Goal: Task Accomplishment & Management: Manage account settings

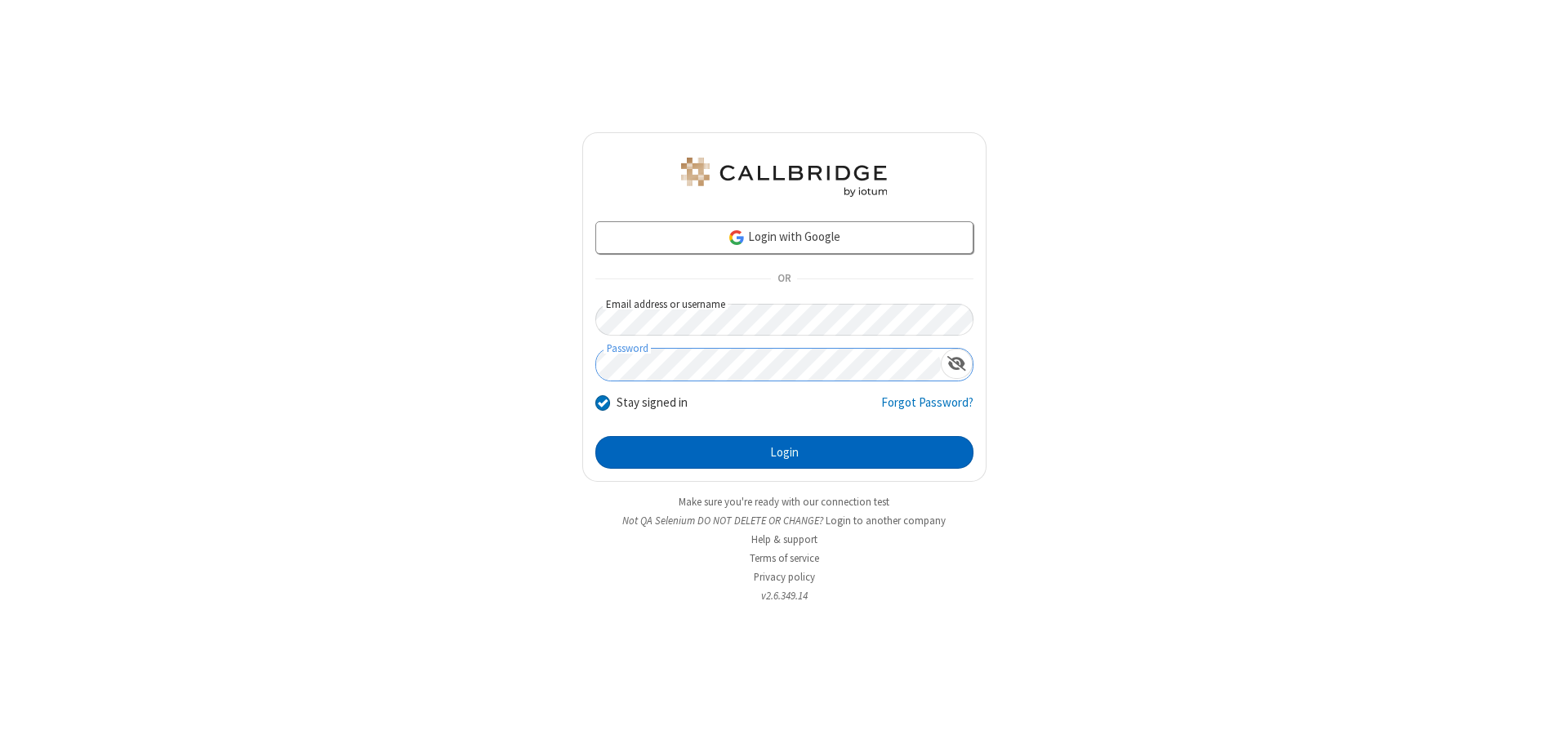
click at [784, 452] on button "Login" at bounding box center [784, 452] width 378 height 32
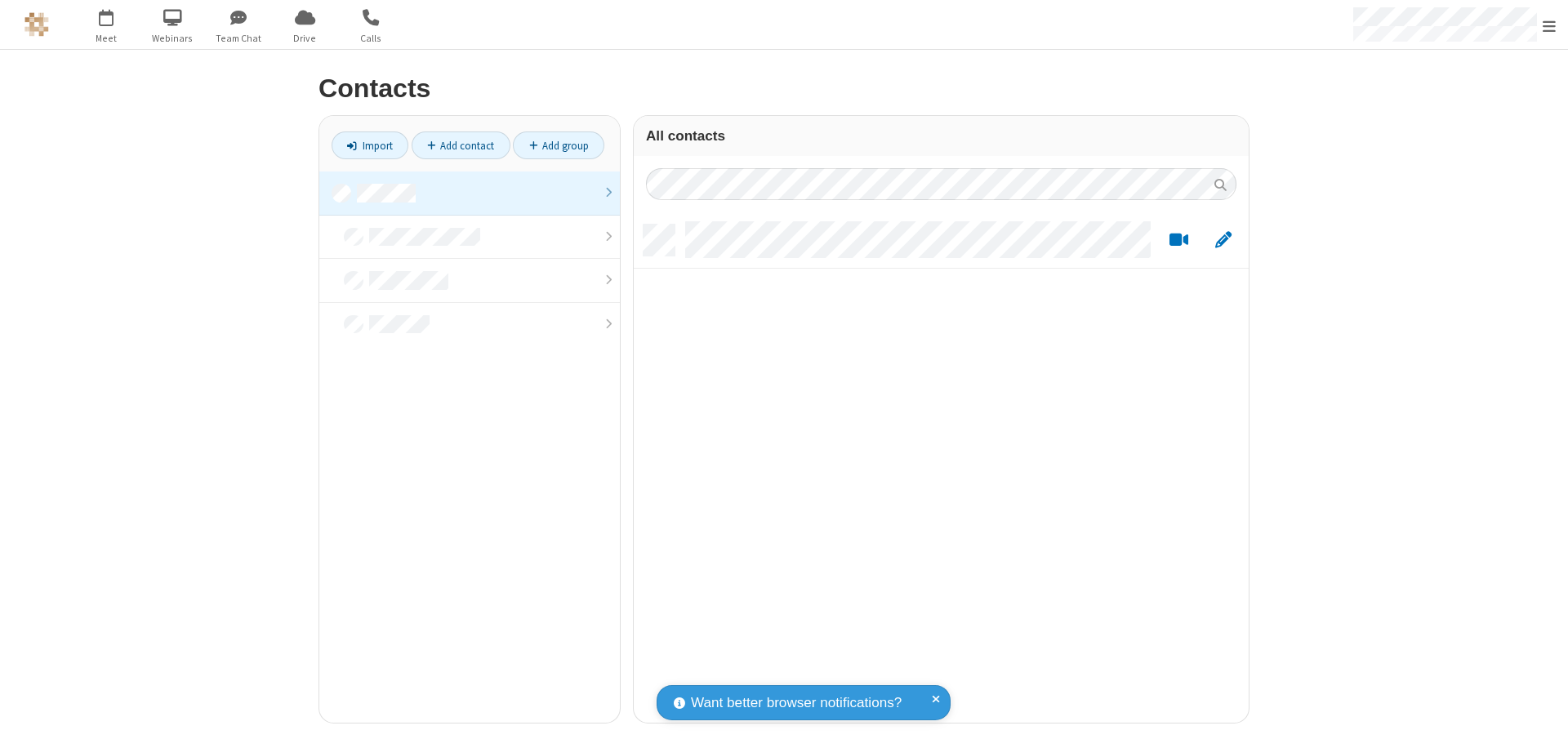
scroll to position [498, 603]
click at [469, 193] on link at bounding box center [469, 193] width 301 height 44
click at [461, 146] on link "Add contact" at bounding box center [461, 145] width 99 height 28
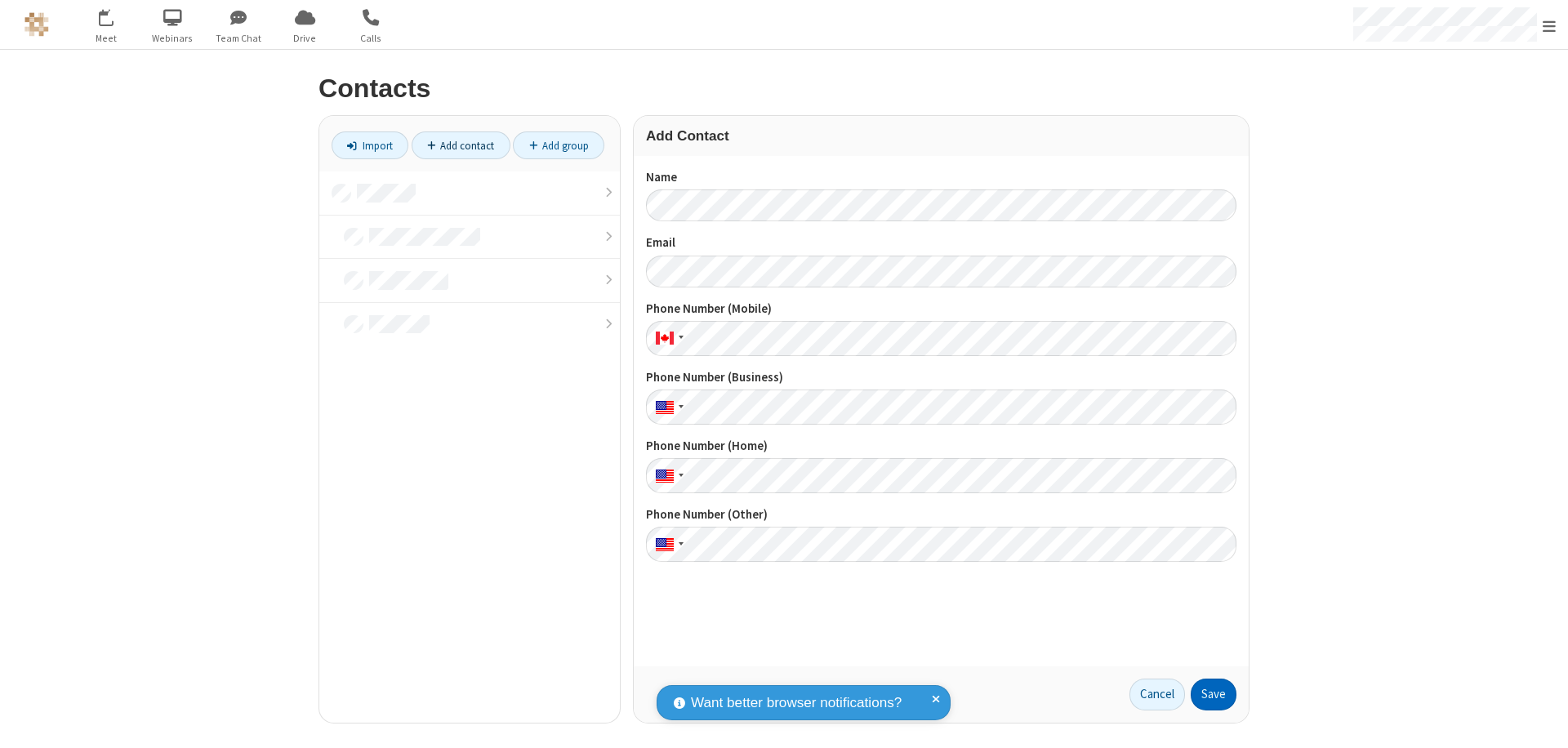
click at [1214, 694] on button "Save" at bounding box center [1214, 695] width 46 height 32
